Goal: Find specific page/section: Find specific page/section

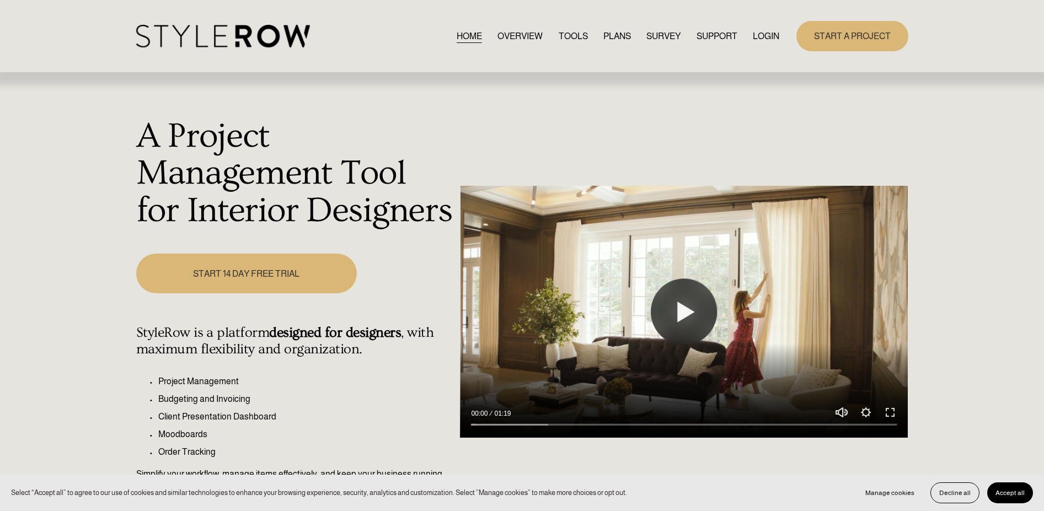
click at [759, 39] on link "LOGIN" at bounding box center [766, 36] width 26 height 15
click at [1018, 490] on span "Accept all" at bounding box center [1009, 493] width 29 height 8
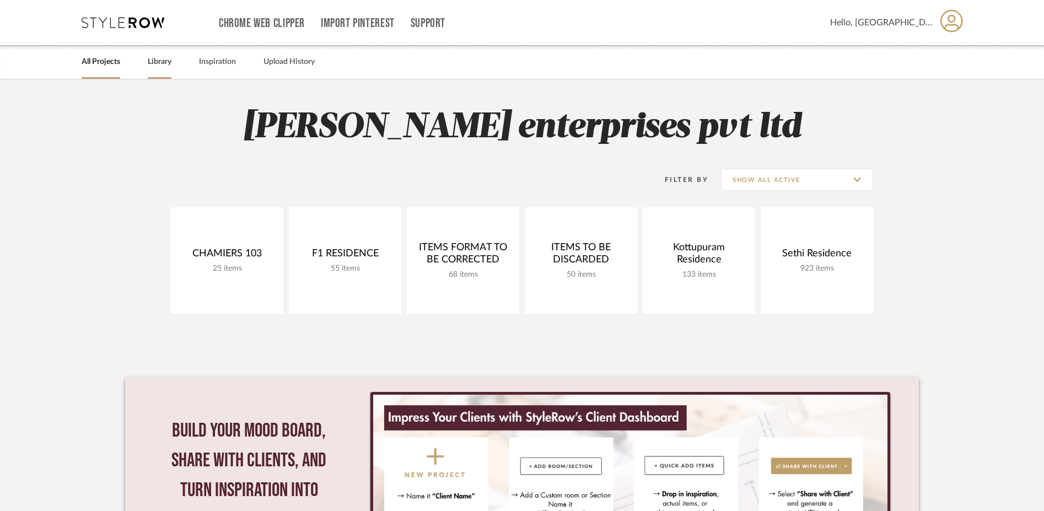
click at [161, 63] on link "Library" at bounding box center [160, 62] width 24 height 15
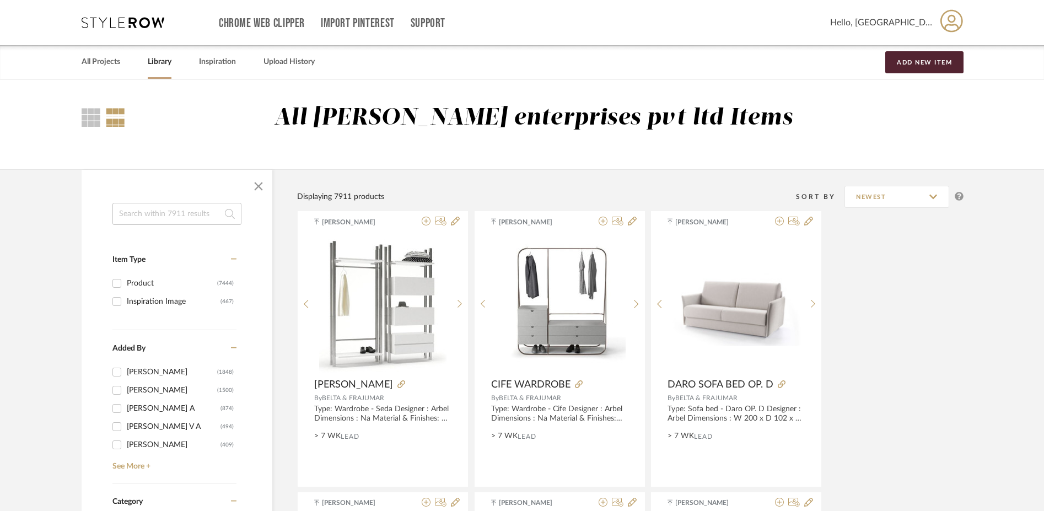
click at [166, 213] on input at bounding box center [176, 214] width 129 height 22
type input "beruru"
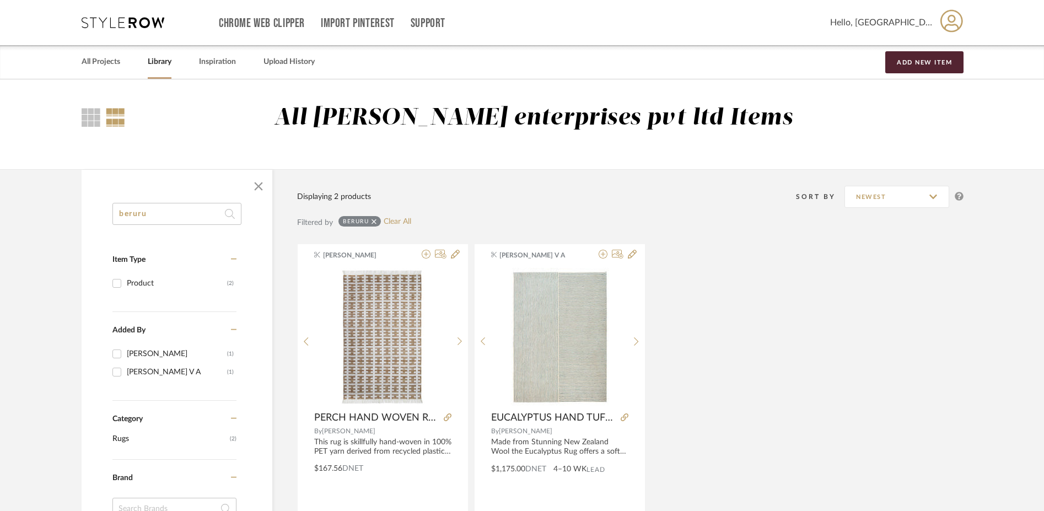
drag, startPoint x: 174, startPoint y: 212, endPoint x: 73, endPoint y: 215, distance: 101.5
click at [73, 215] on div "beruru Item Type Product (2) Added By Manasi Bhargava (1) Yuvaraj V A (1) Categ…" at bounding box center [522, 495] width 914 height 653
click at [254, 187] on span "button" at bounding box center [258, 186] width 26 height 26
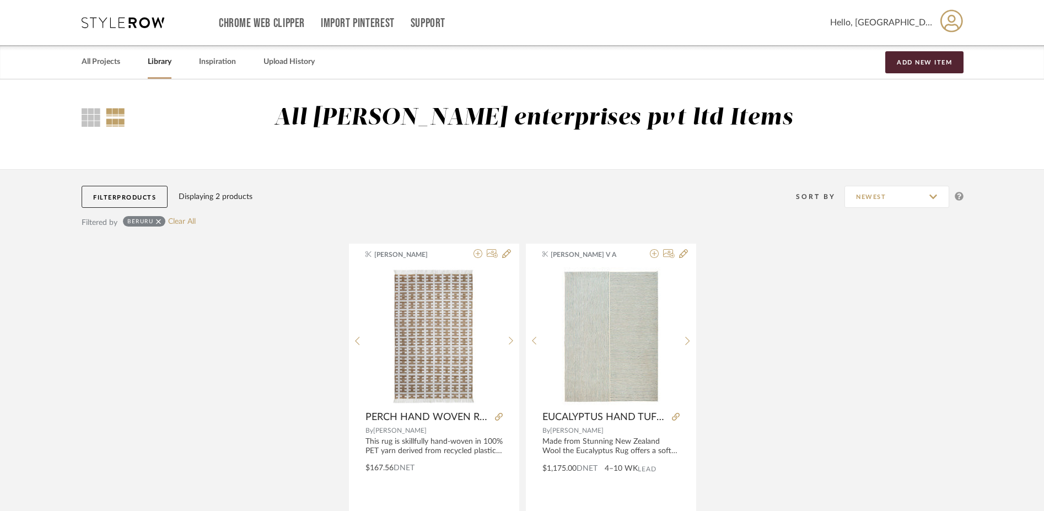
click at [158, 222] on icon at bounding box center [158, 222] width 5 height 8
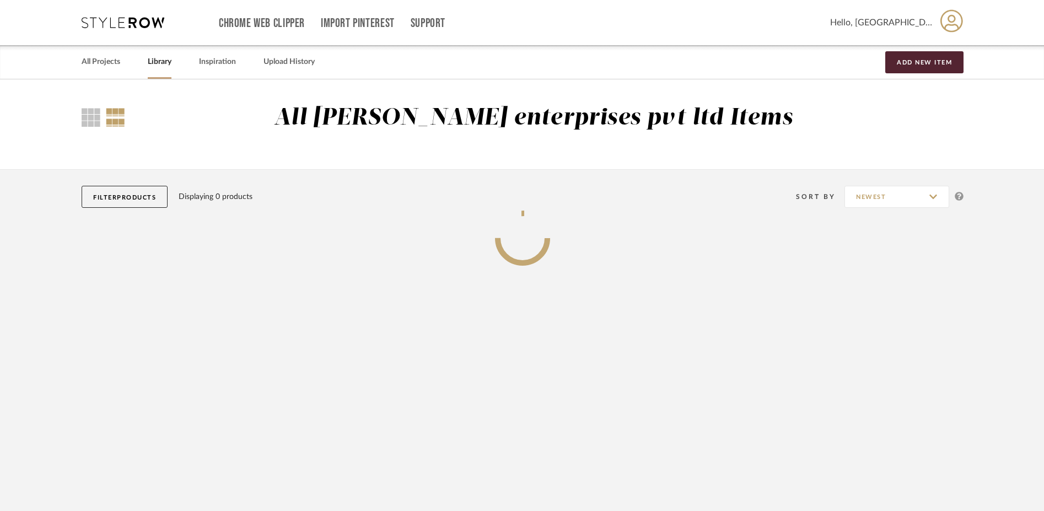
click at [139, 198] on span "Products" at bounding box center [136, 198] width 39 height 6
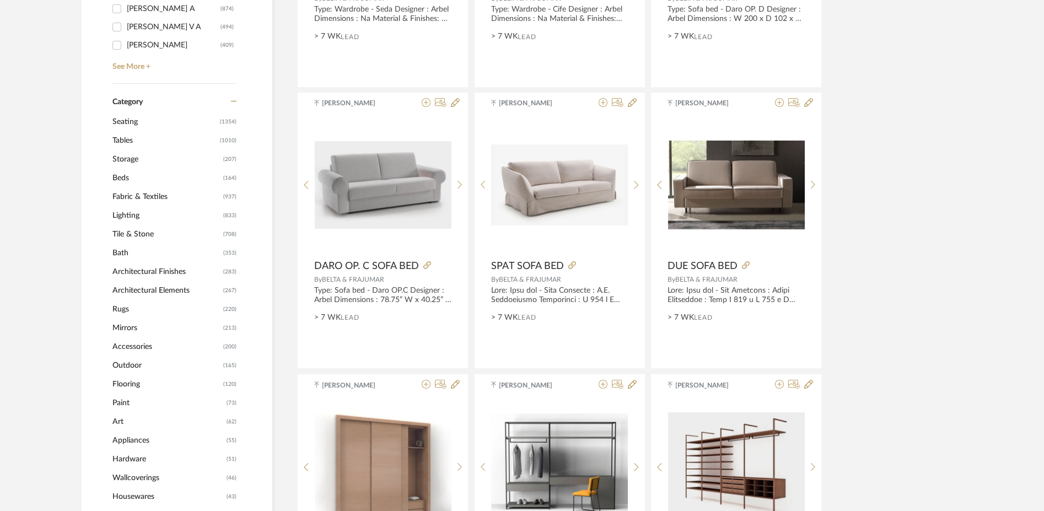
scroll to position [349, 0]
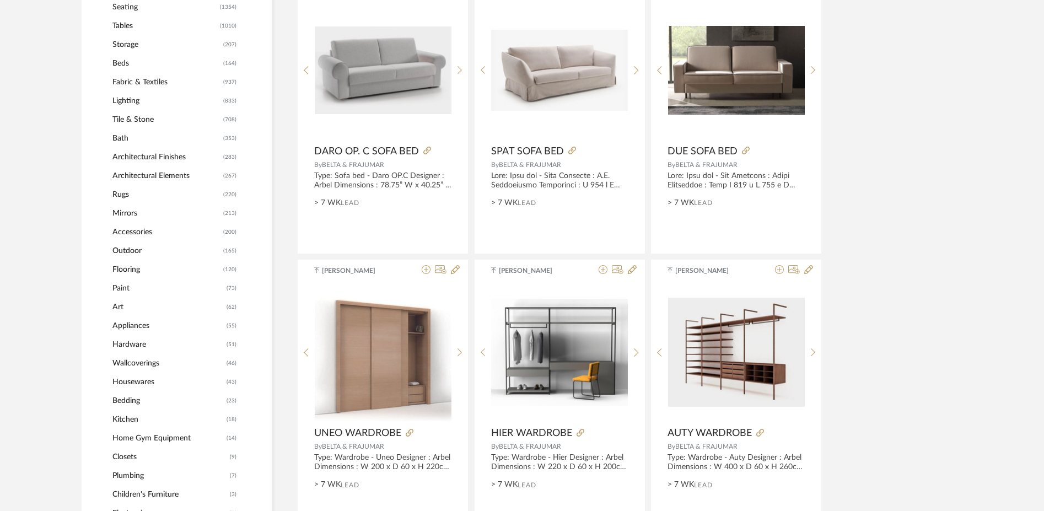
click at [136, 254] on span "Outdoor" at bounding box center [166, 250] width 108 height 19
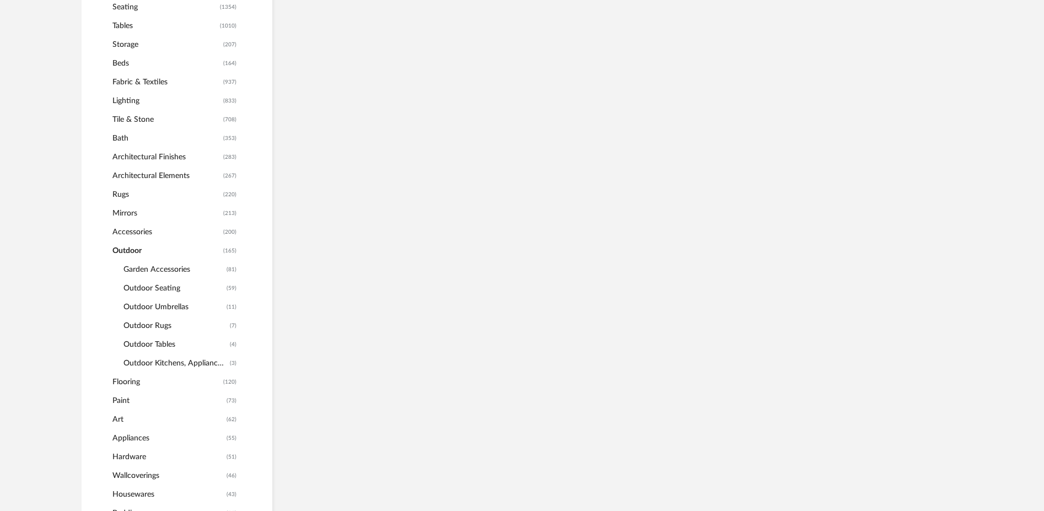
click at [169, 287] on span "Outdoor Seating" at bounding box center [173, 288] width 100 height 19
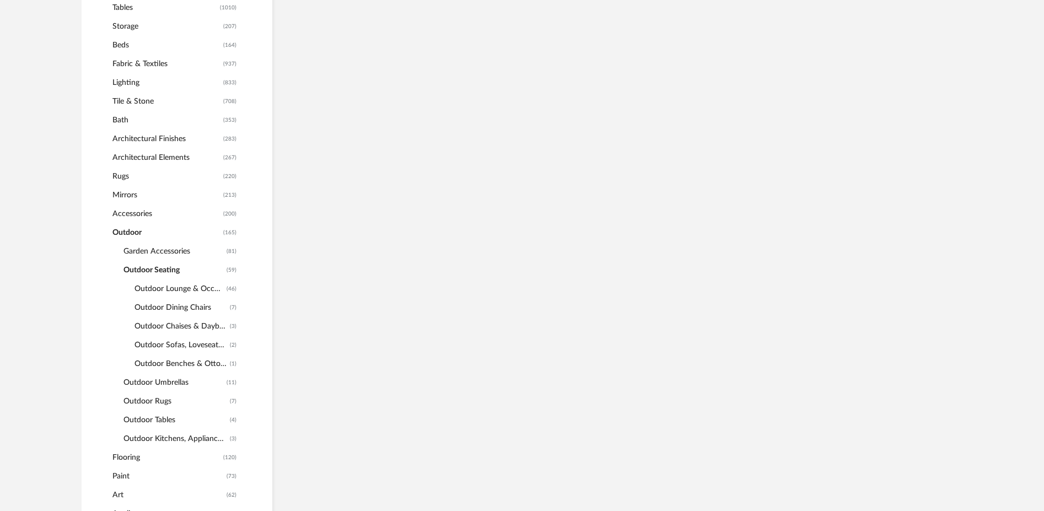
scroll to position [513, 0]
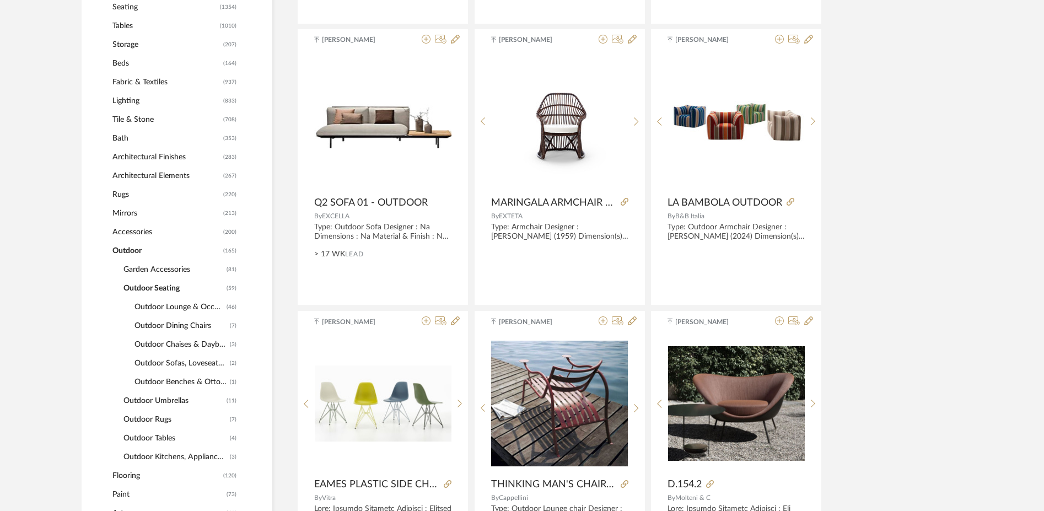
click at [199, 343] on span "Outdoor Chaises & Daybeds" at bounding box center [181, 344] width 93 height 19
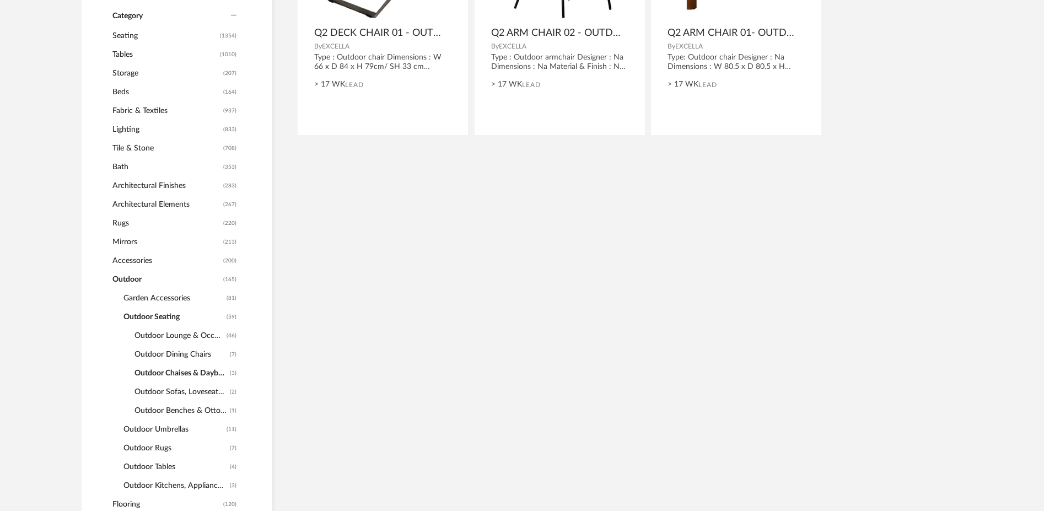
scroll to position [430, 0]
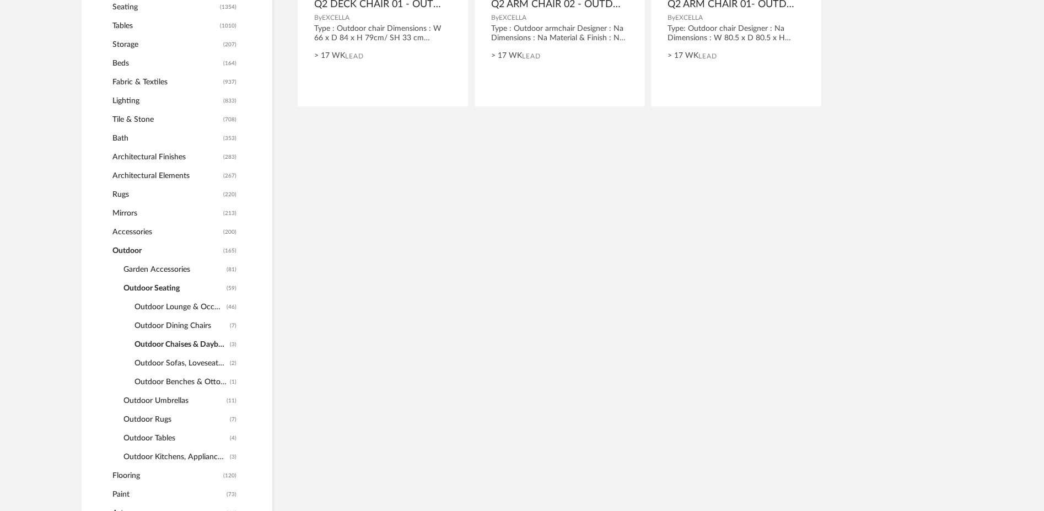
click at [184, 327] on span "Outdoor Dining Chairs" at bounding box center [181, 325] width 93 height 19
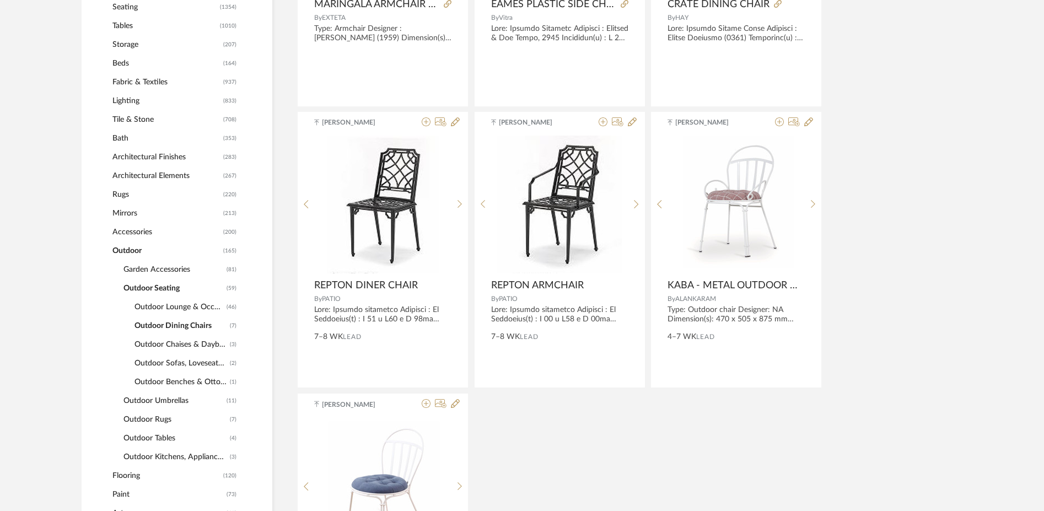
click at [176, 307] on span "Outdoor Lounge & Occasional Chairs" at bounding box center [179, 307] width 89 height 19
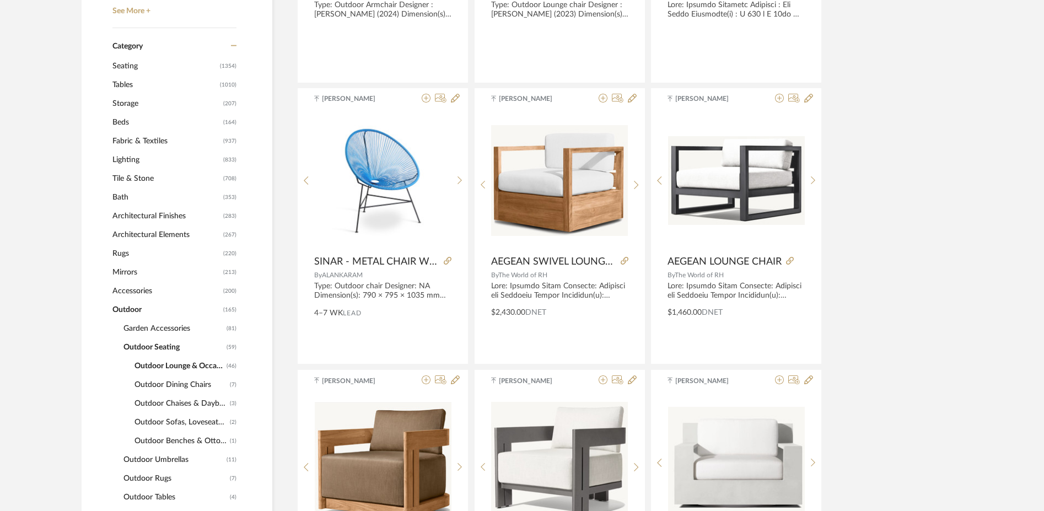
scroll to position [458, 0]
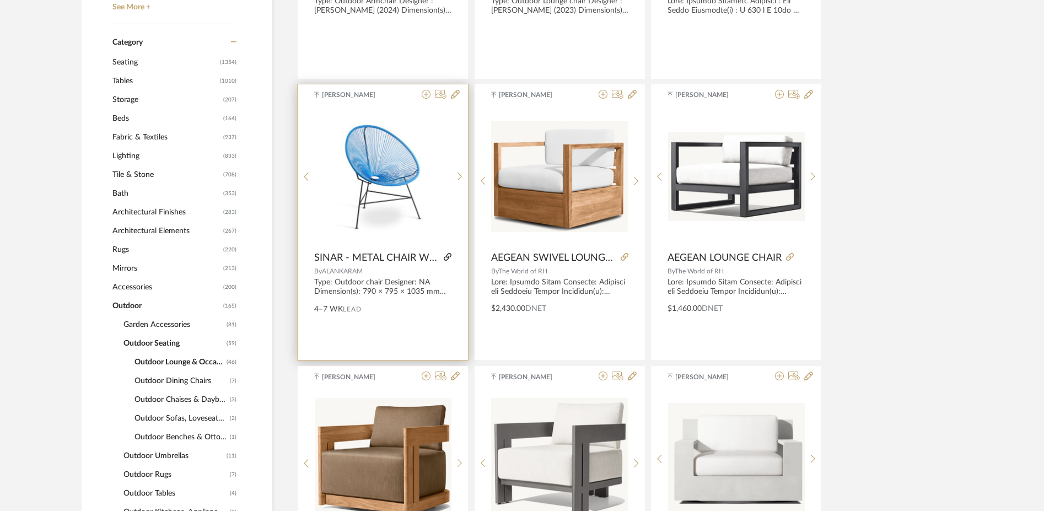
click at [444, 256] on icon at bounding box center [448, 257] width 8 height 8
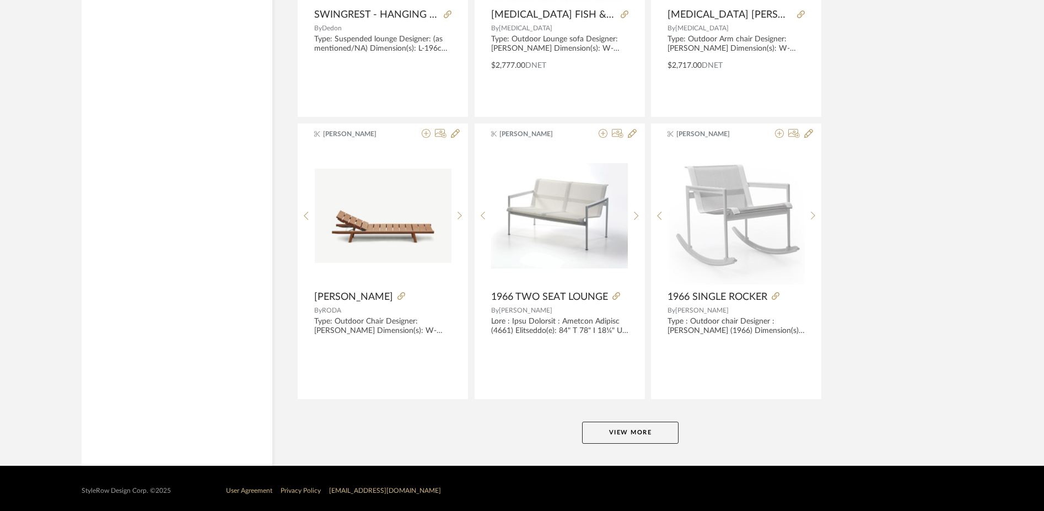
scroll to position [3244, 0]
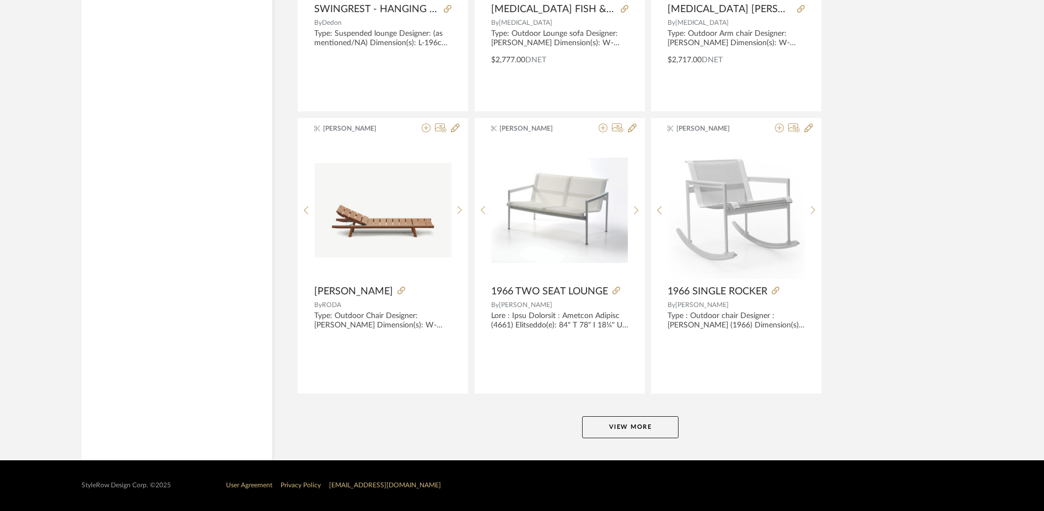
click at [626, 426] on button "View More" at bounding box center [630, 427] width 96 height 22
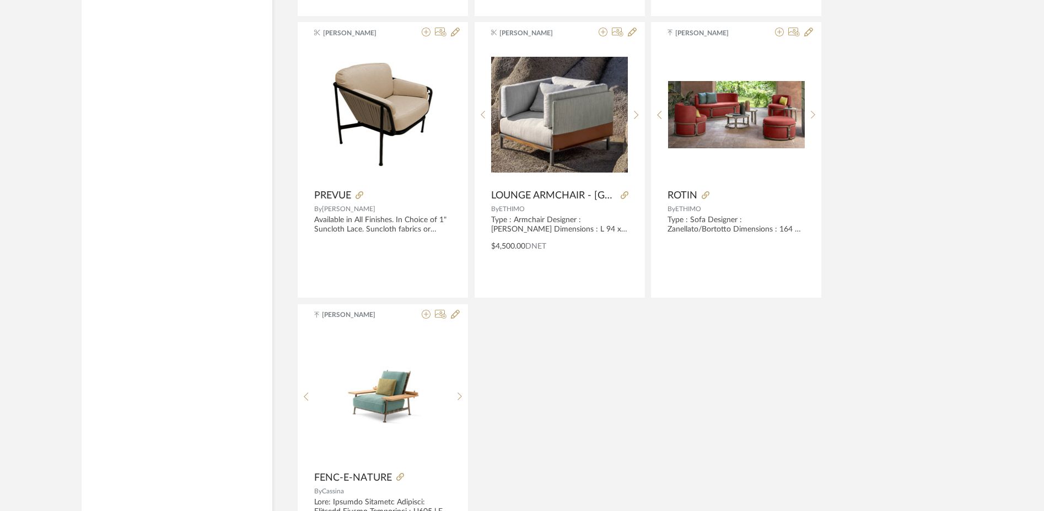
scroll to position [4181, 0]
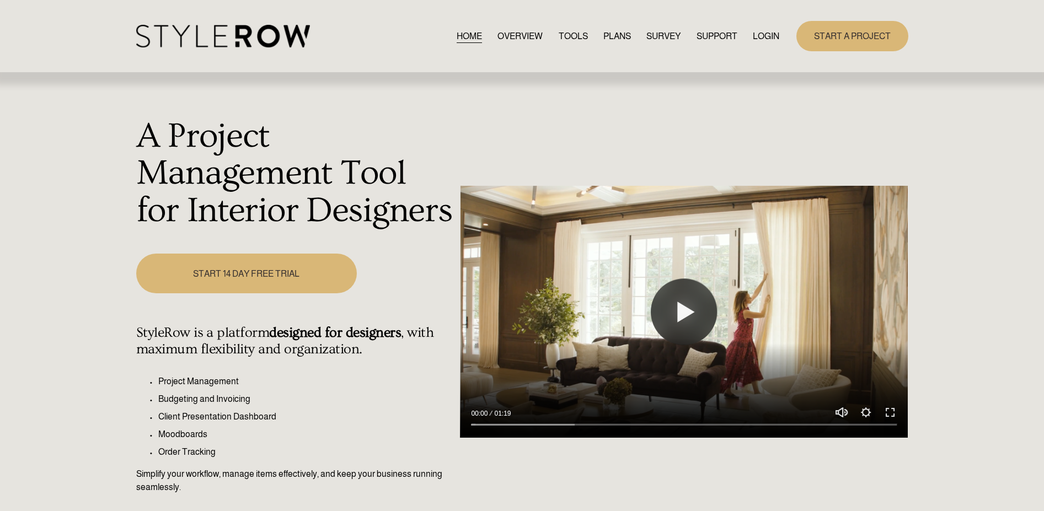
click at [769, 33] on link "LOGIN" at bounding box center [766, 36] width 26 height 15
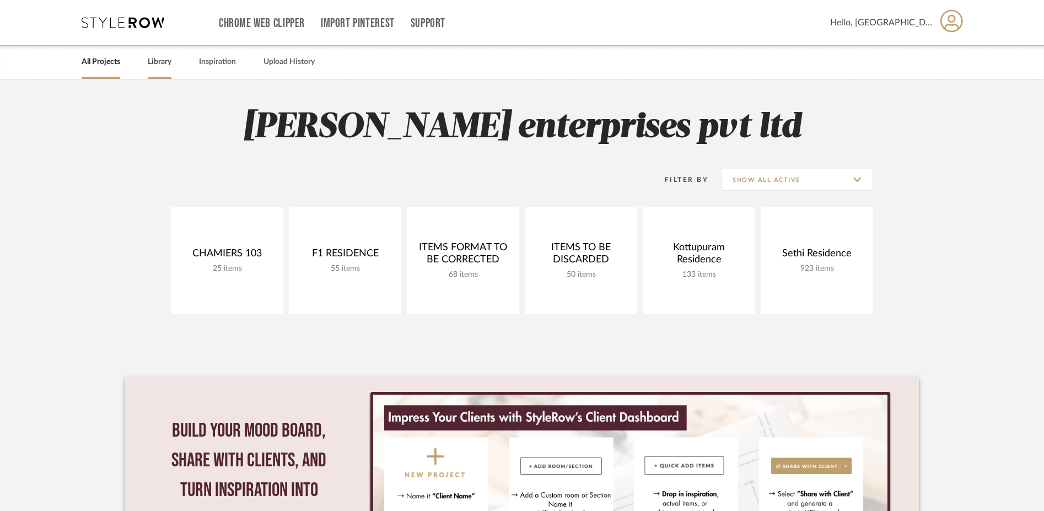
click at [152, 63] on link "Library" at bounding box center [160, 62] width 24 height 15
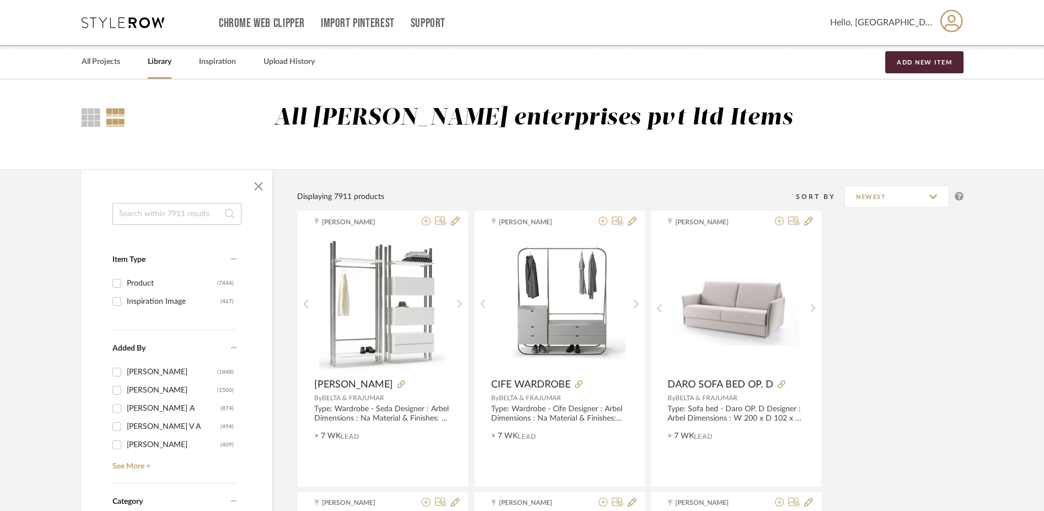
click at [139, 210] on input at bounding box center [176, 214] width 129 height 22
type input "west elm"
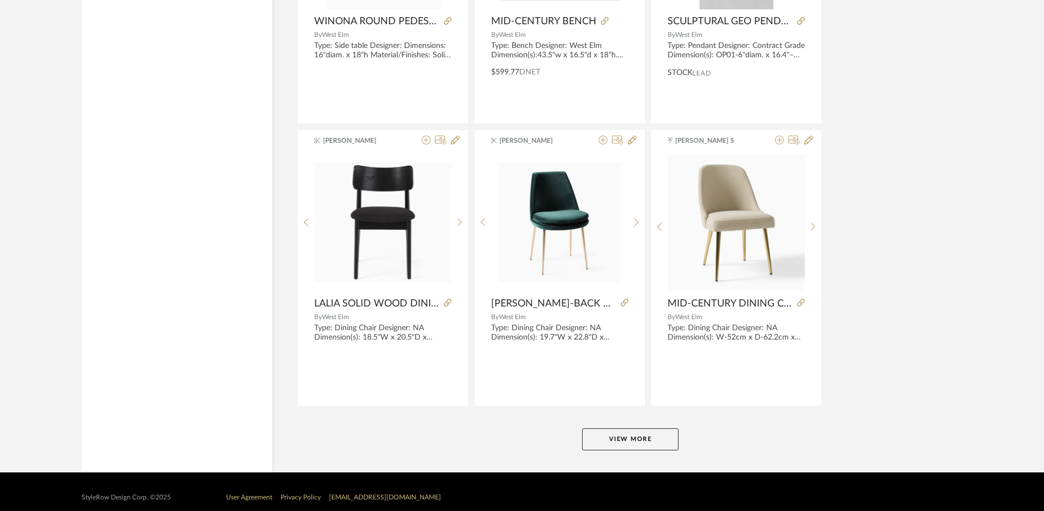
scroll to position [3228, 0]
